Goal: Information Seeking & Learning: Learn about a topic

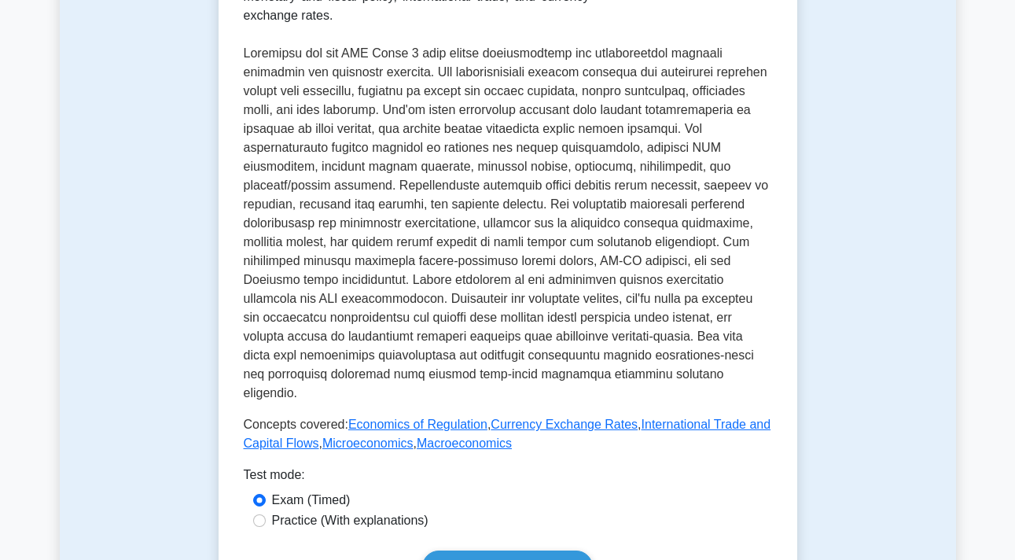
scroll to position [494, 0]
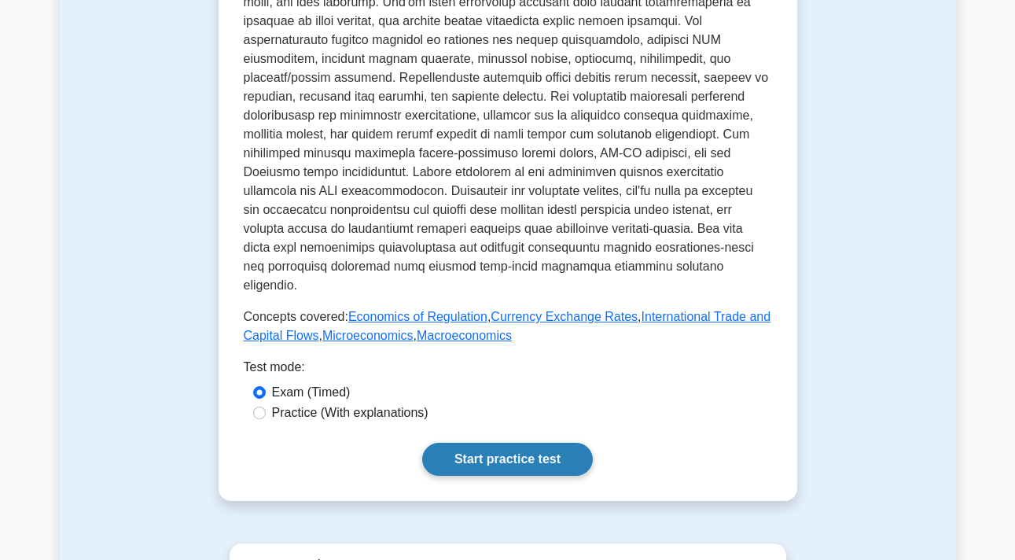
click at [564, 443] on link "Start practice test" at bounding box center [507, 459] width 171 height 33
click at [377, 4] on p at bounding box center [508, 115] width 528 height 359
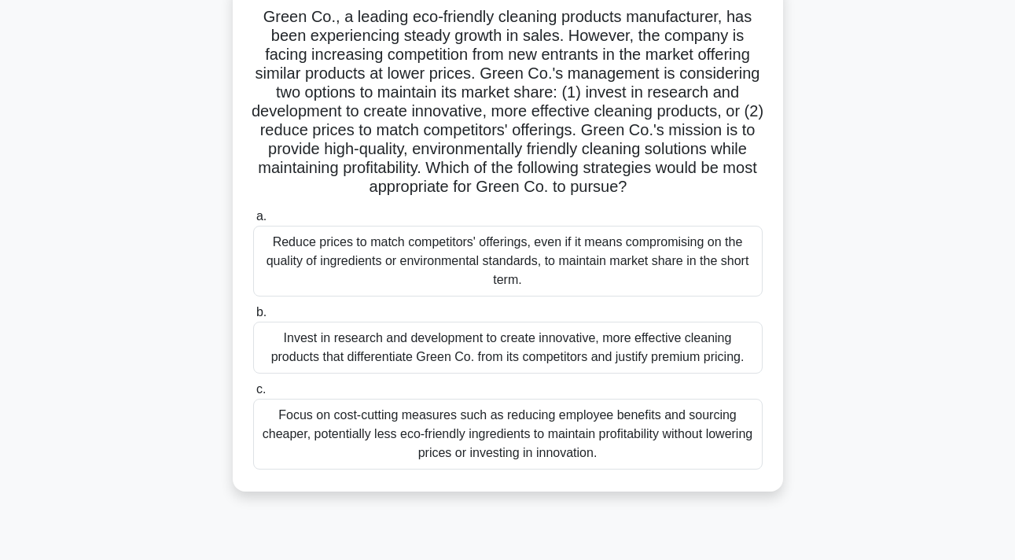
scroll to position [110, 0]
click at [807, 118] on div "Green Co., a leading eco-friendly cleaning products manufacturer, has been expe…" at bounding box center [508, 246] width 896 height 528
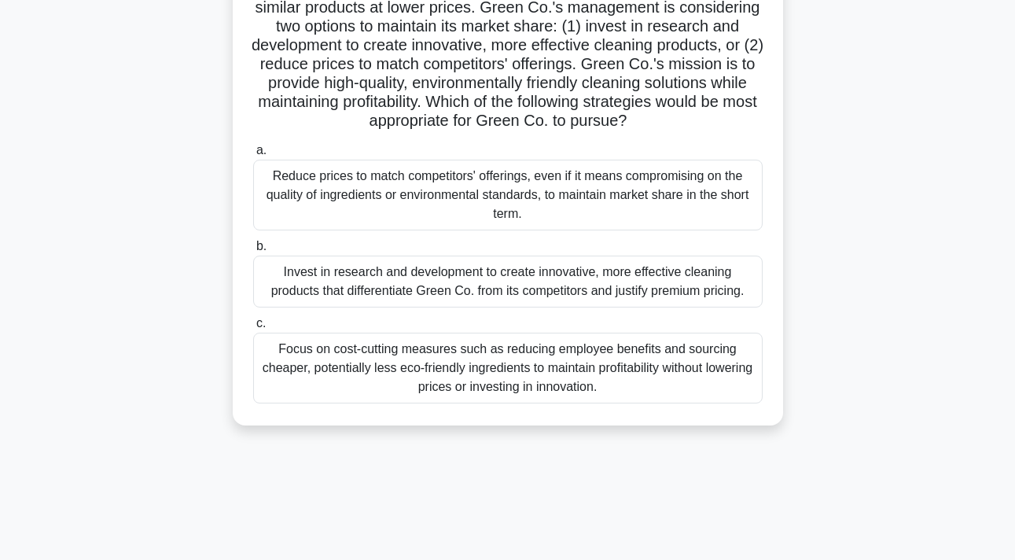
scroll to position [171, 0]
click at [521, 289] on div "Invest in research and development to create innovative, more effective cleanin…" at bounding box center [507, 282] width 509 height 52
click at [253, 252] on input "b. Invest in research and development to create innovative, more effective clea…" at bounding box center [253, 247] width 0 height 10
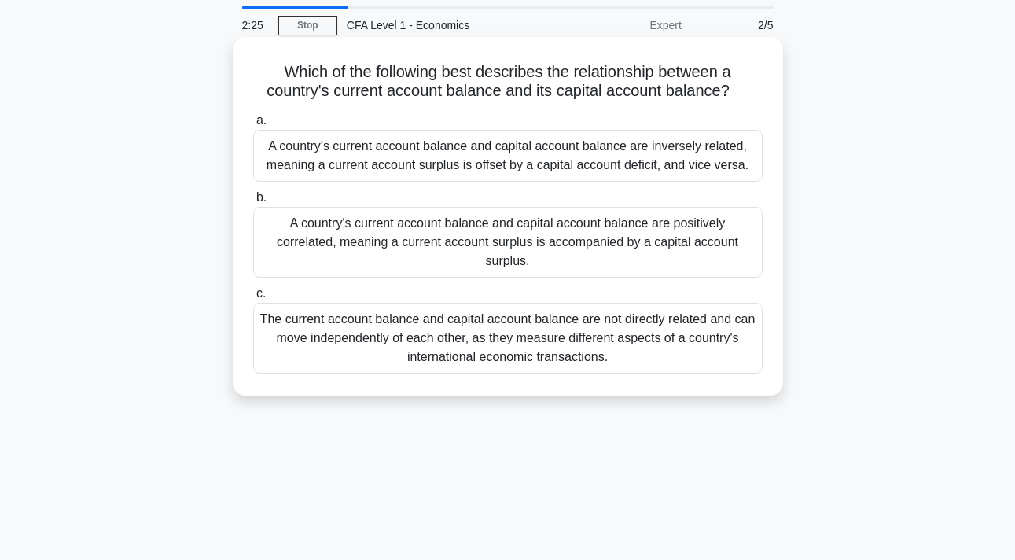
scroll to position [0, 0]
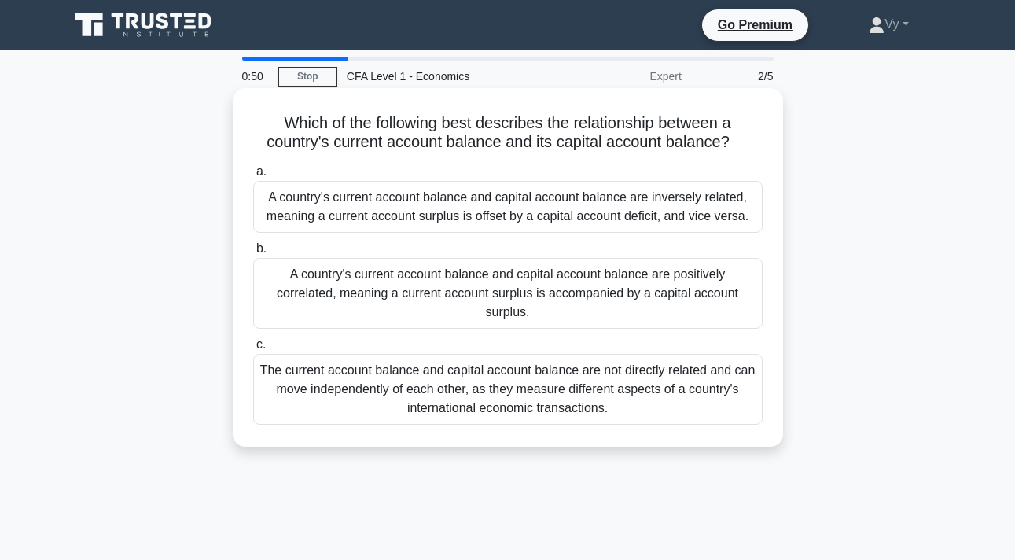
click at [464, 402] on div "The current account balance and capital account balance are not directly relate…" at bounding box center [507, 389] width 509 height 71
click at [253, 350] on input "c. The current account balance and capital account balance are not directly rel…" at bounding box center [253, 345] width 0 height 10
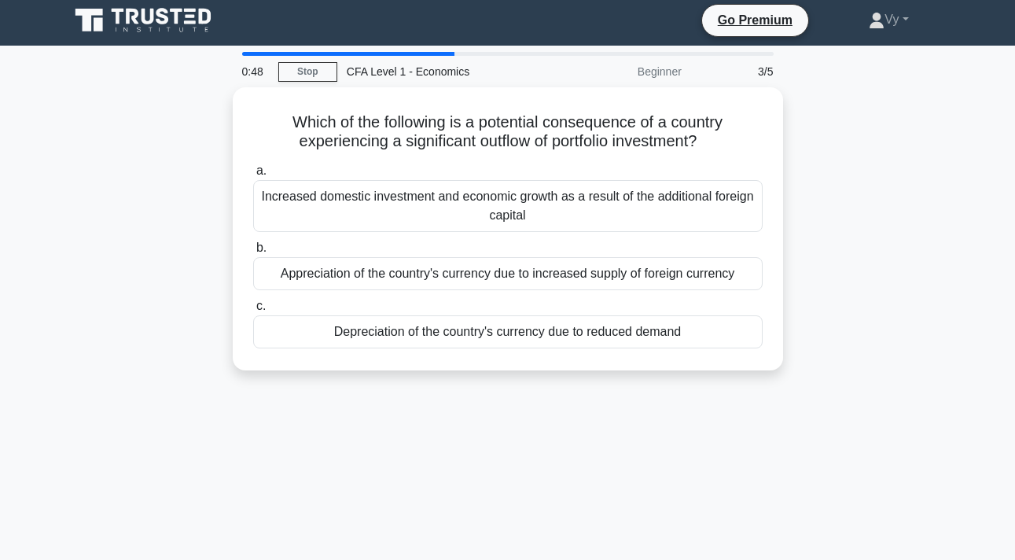
scroll to position [6, 0]
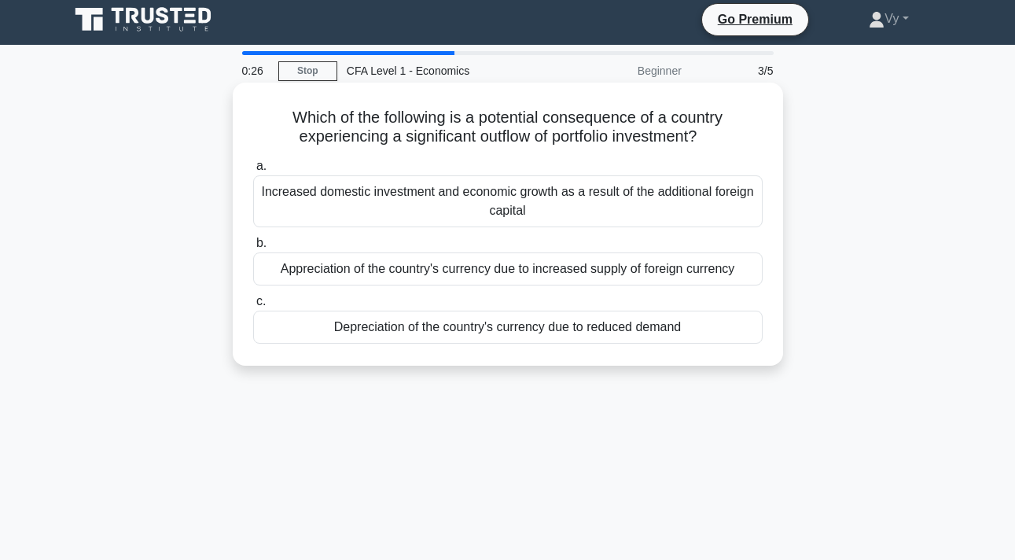
click at [495, 263] on div "Appreciation of the country's currency due to increased supply of foreign curre…" at bounding box center [507, 268] width 509 height 33
click at [253, 248] on input "b. Appreciation of the country's currency due to increased supply of foreign cu…" at bounding box center [253, 243] width 0 height 10
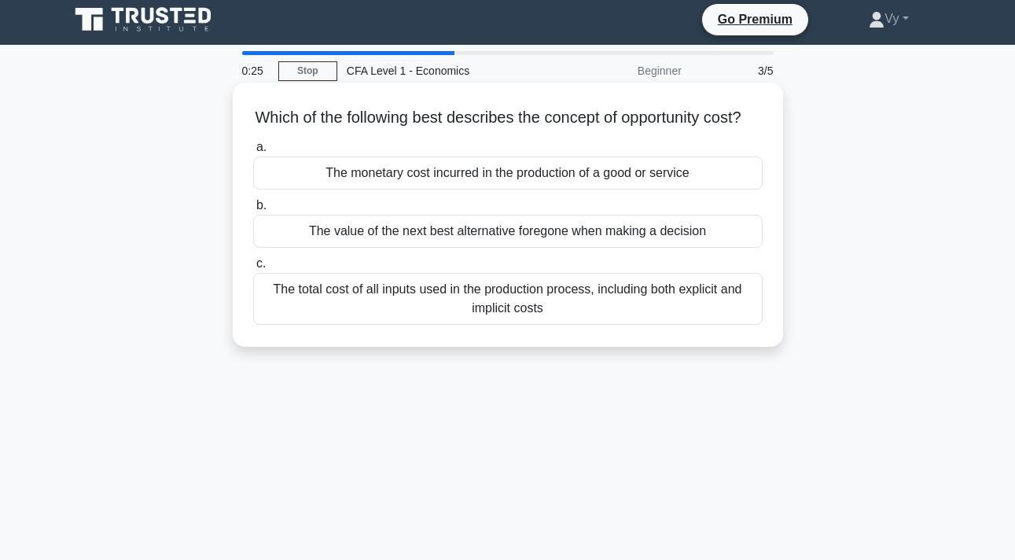
scroll to position [0, 0]
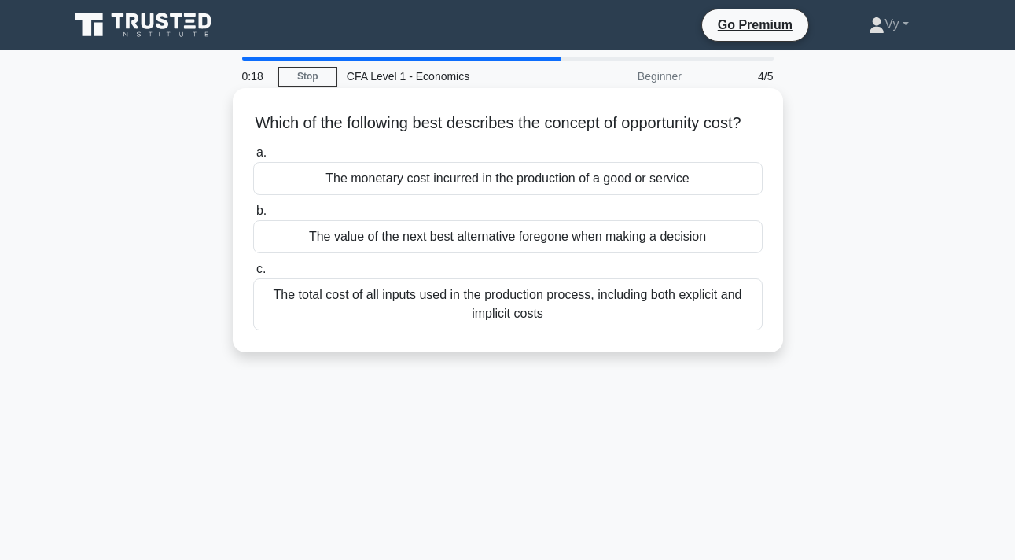
click at [564, 240] on div "The value of the next best alternative foregone when making a decision" at bounding box center [507, 236] width 509 height 33
click at [253, 216] on input "b. The value of the next best alternative foregone when making a decision" at bounding box center [253, 211] width 0 height 10
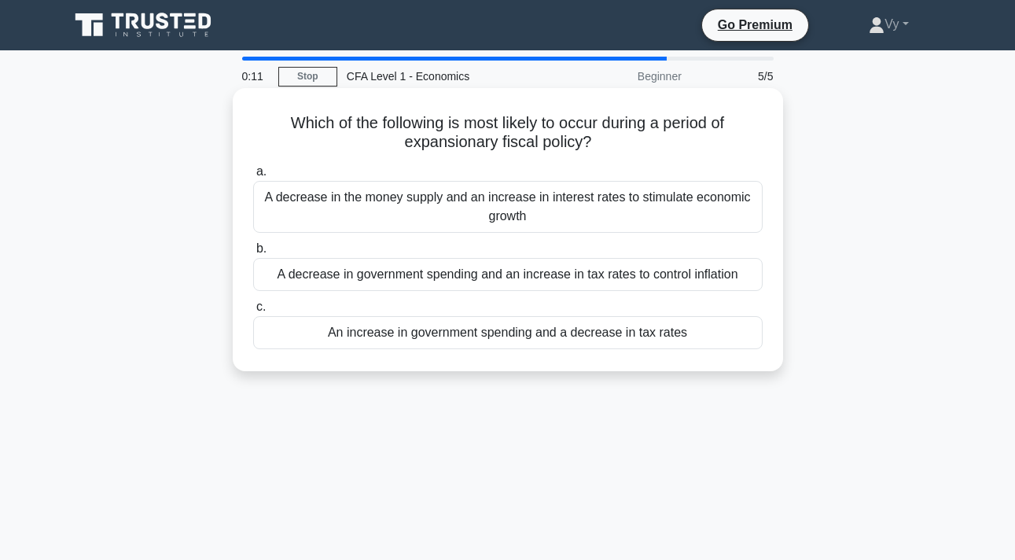
click at [506, 334] on div "An increase in government spending and a decrease in tax rates" at bounding box center [507, 332] width 509 height 33
click at [253, 312] on input "c. An increase in government spending and a decrease in tax rates" at bounding box center [253, 307] width 0 height 10
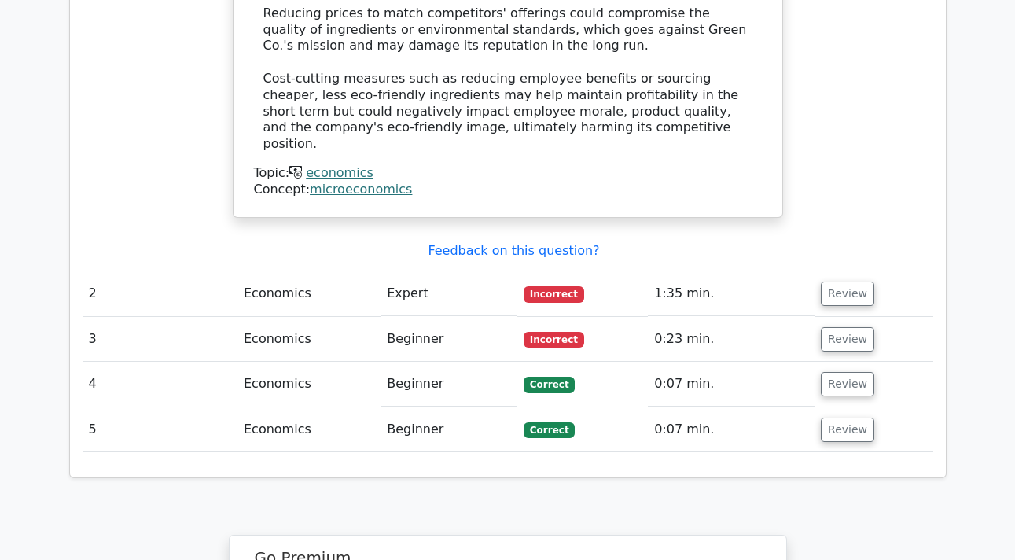
scroll to position [2005, 0]
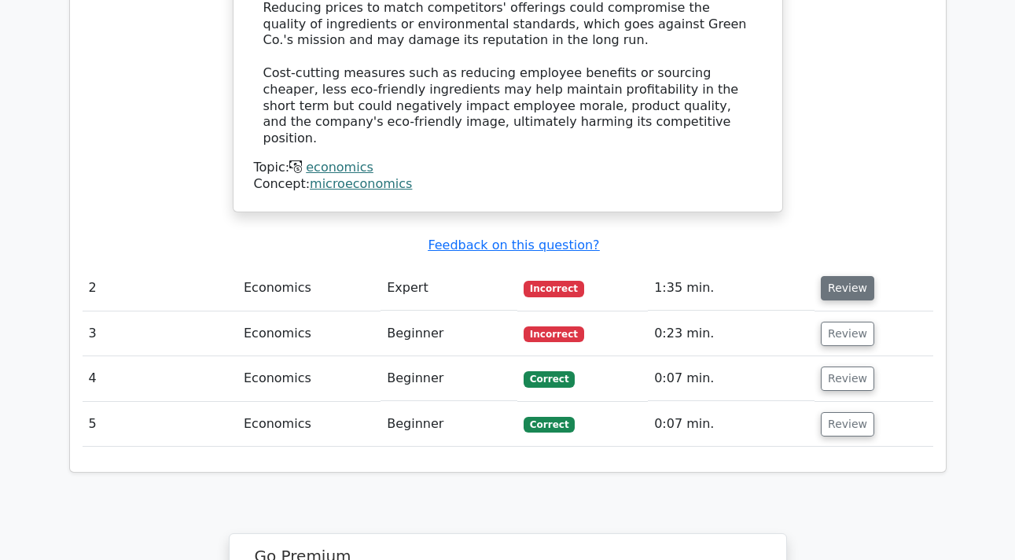
click at [832, 276] on button "Review" at bounding box center [847, 288] width 53 height 24
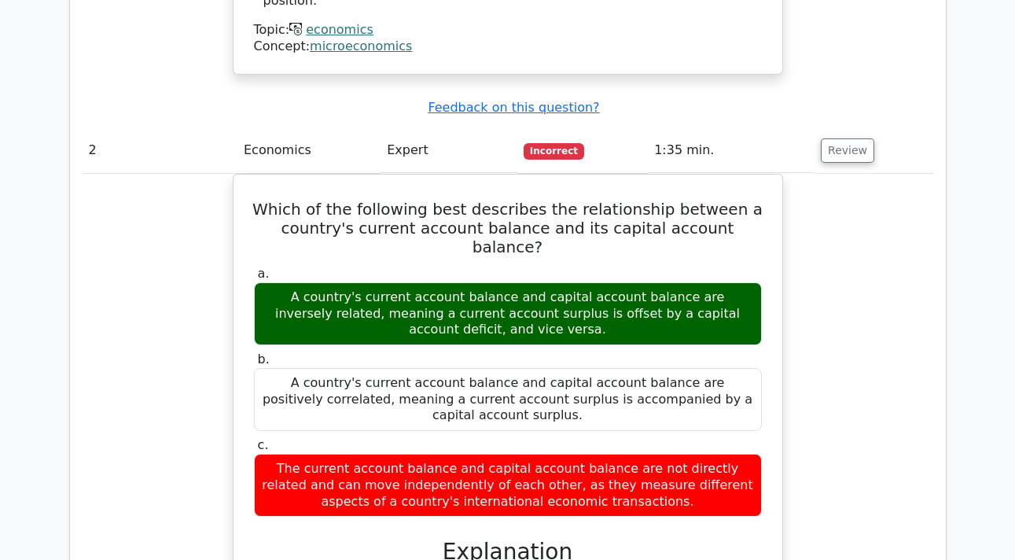
scroll to position [2691, 0]
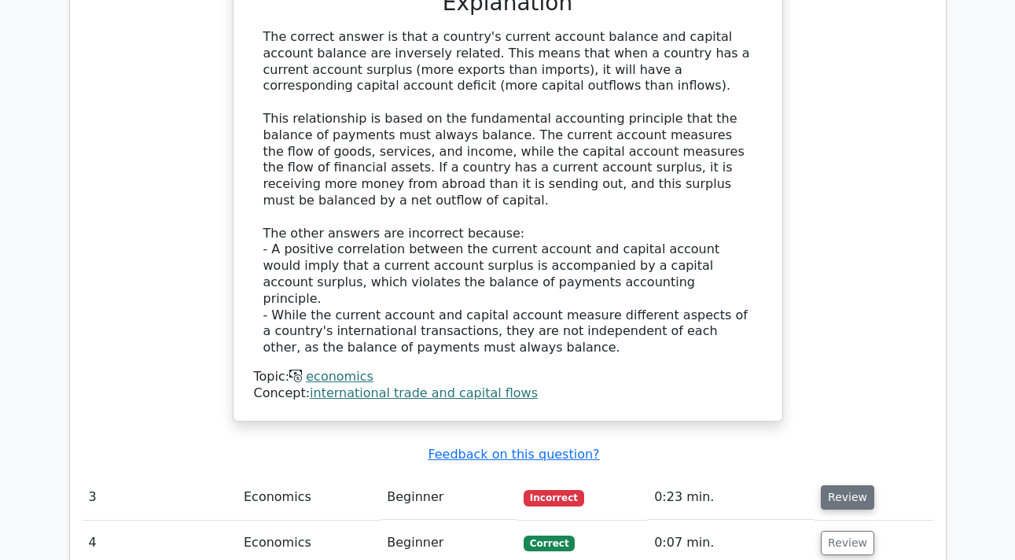
click at [844, 485] on button "Review" at bounding box center [847, 497] width 53 height 24
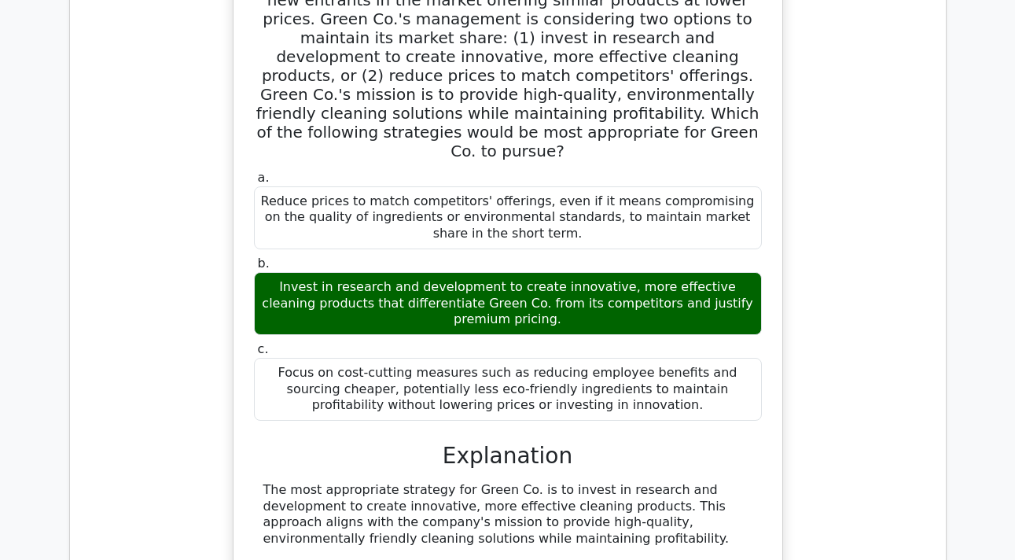
scroll to position [758, 0]
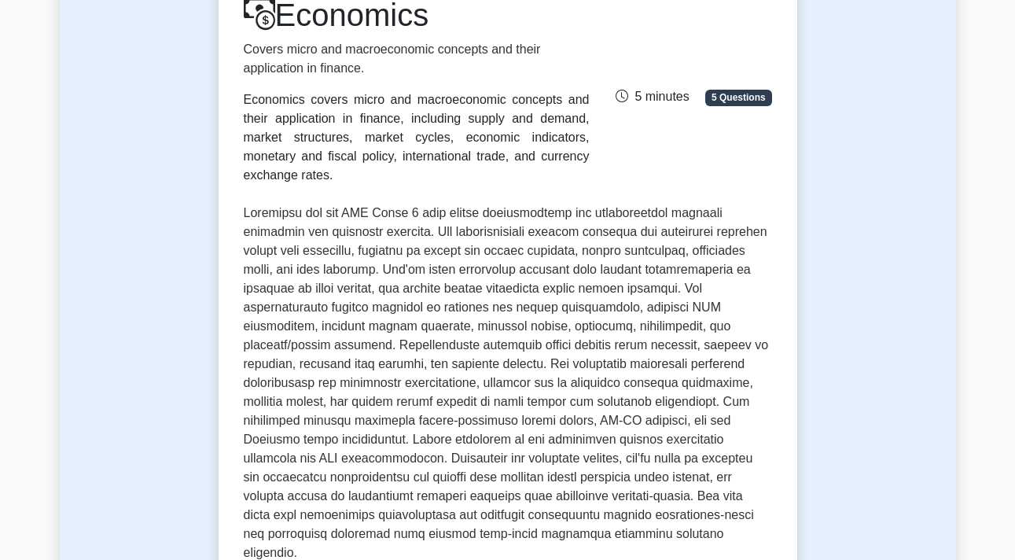
scroll to position [625, 0]
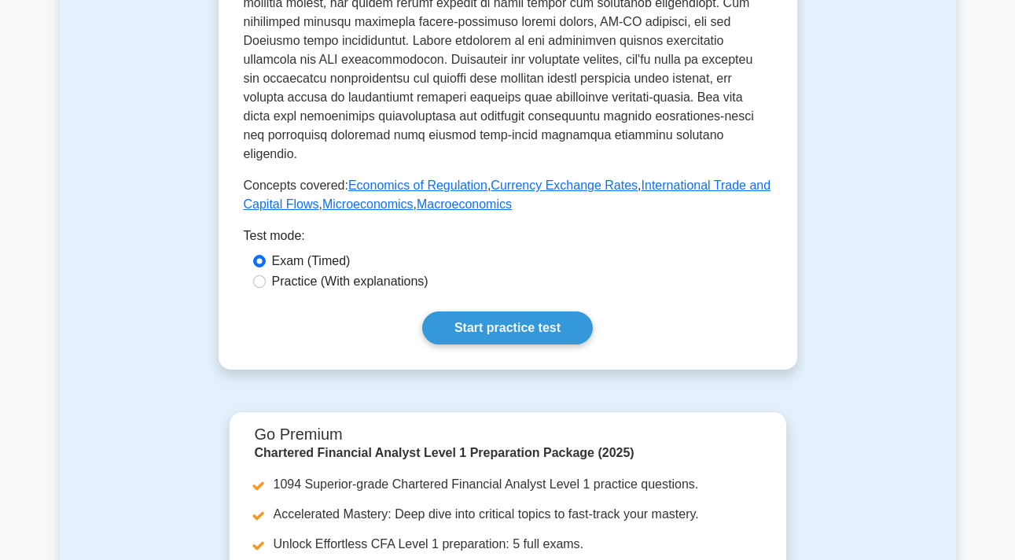
click at [265, 272] on div "Practice (With explanations)" at bounding box center [507, 281] width 509 height 19
click at [255, 272] on div "Practice (With explanations)" at bounding box center [507, 281] width 509 height 19
click at [263, 275] on input "Practice (With explanations)" at bounding box center [259, 281] width 13 height 13
radio input "true"
